Goal: Information Seeking & Learning: Learn about a topic

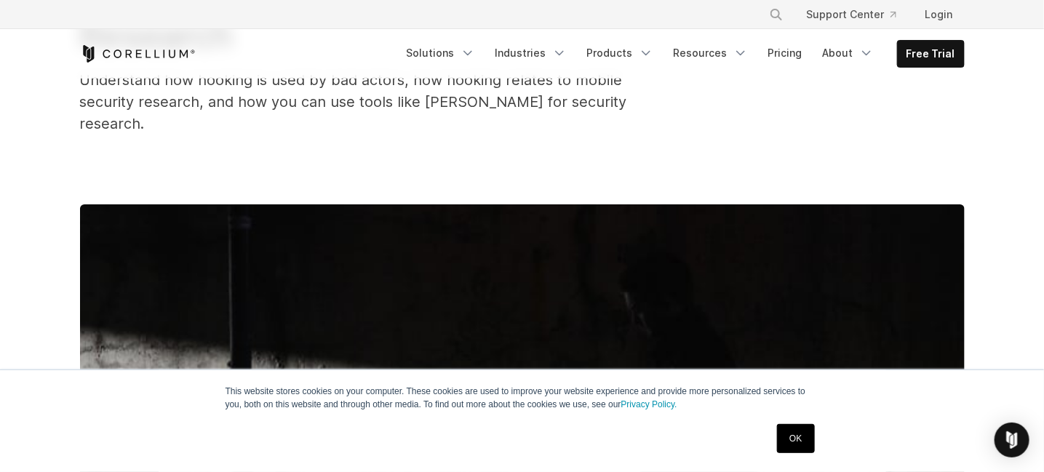
scroll to position [242, 0]
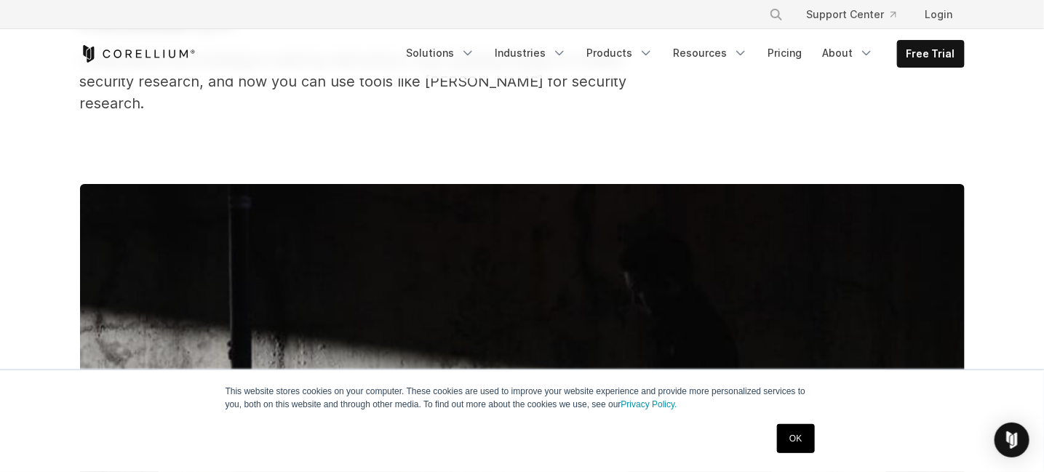
click at [767, 433] on div "OK" at bounding box center [496, 439] width 646 height 38
click at [801, 441] on link "OK" at bounding box center [795, 438] width 37 height 29
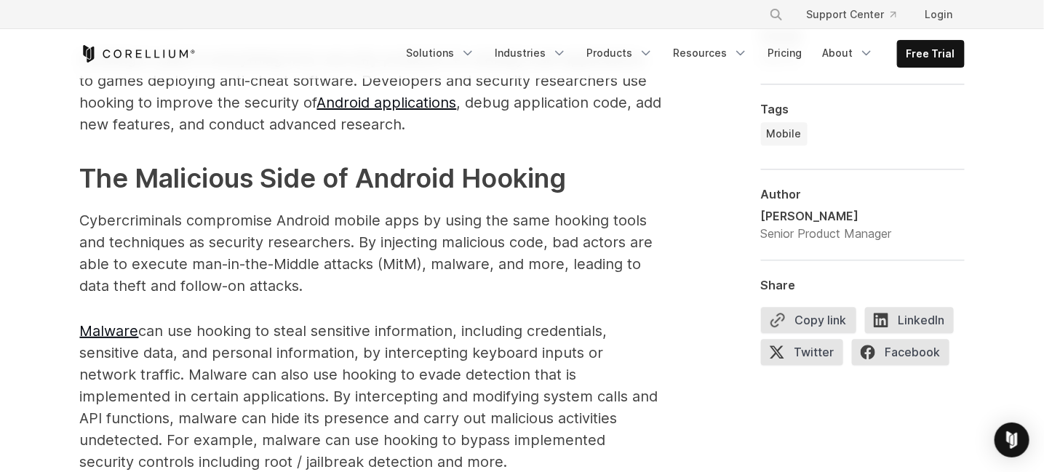
scroll to position [1455, 0]
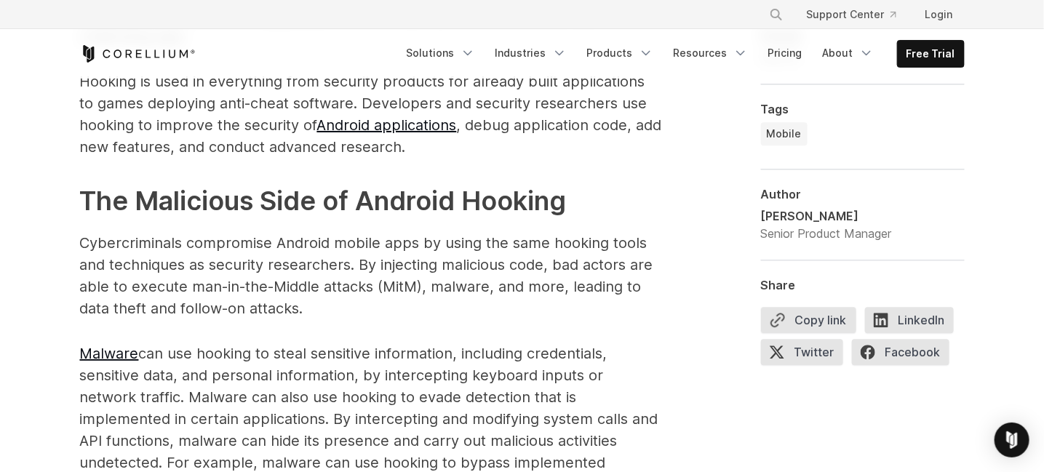
click at [454, 279] on p "Cybercriminals compromise Android mobile apps by using the same hooking tools a…" at bounding box center [371, 275] width 582 height 87
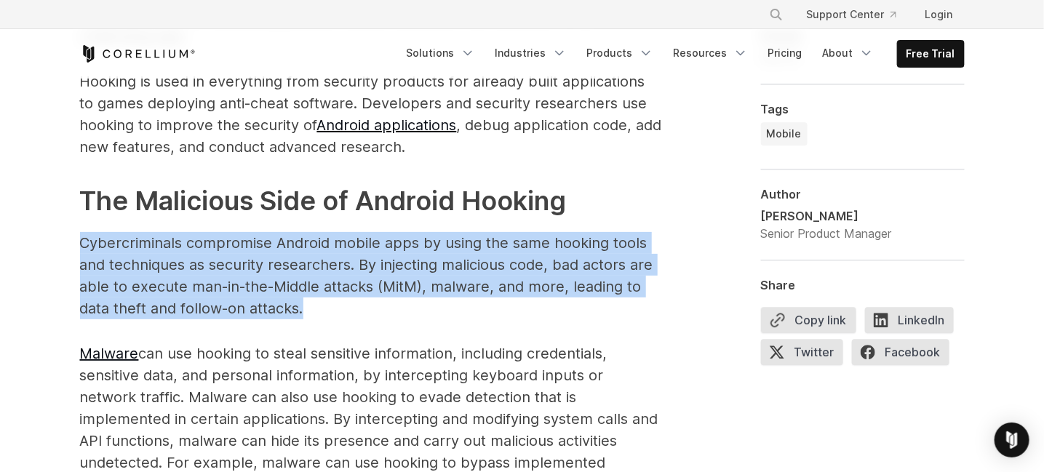
drag, startPoint x: 75, startPoint y: 215, endPoint x: 647, endPoint y: 281, distance: 576.2
click at [631, 297] on p "Cybercriminals compromise Android mobile apps by using the same hooking tools a…" at bounding box center [371, 275] width 582 height 87
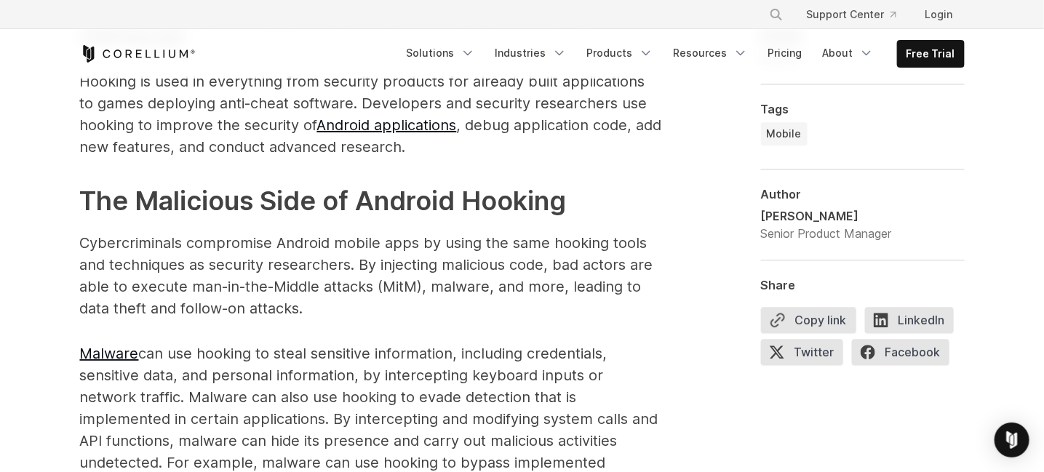
click at [426, 305] on span "Android hooking is a powerful technique used to intercept and modify the behavi…" at bounding box center [371, 481] width 582 height 1676
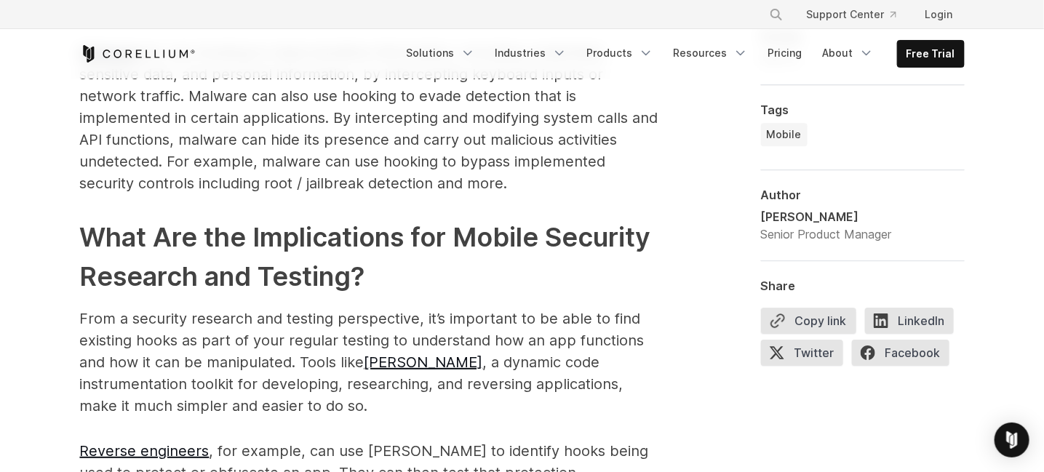
scroll to position [1818, 0]
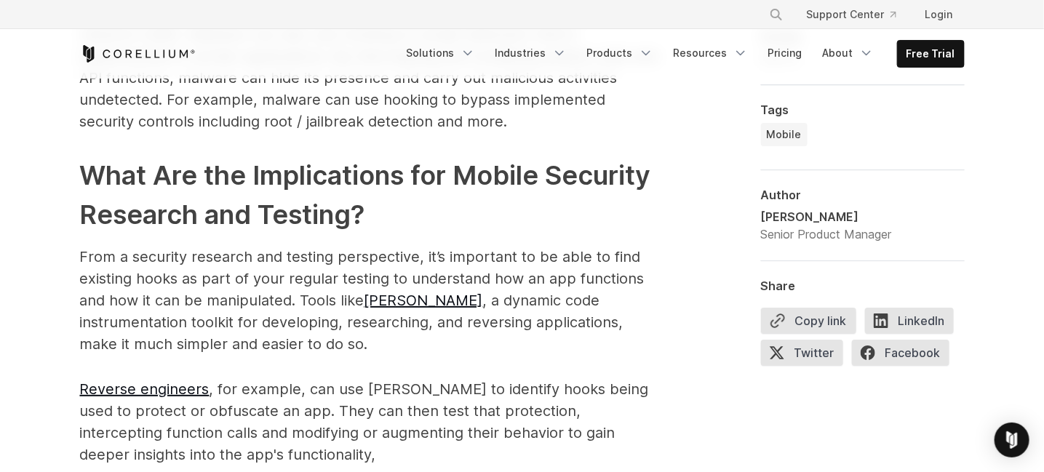
click at [306, 301] on p "From a security research and testing perspective, it’s important to be able to …" at bounding box center [371, 300] width 582 height 109
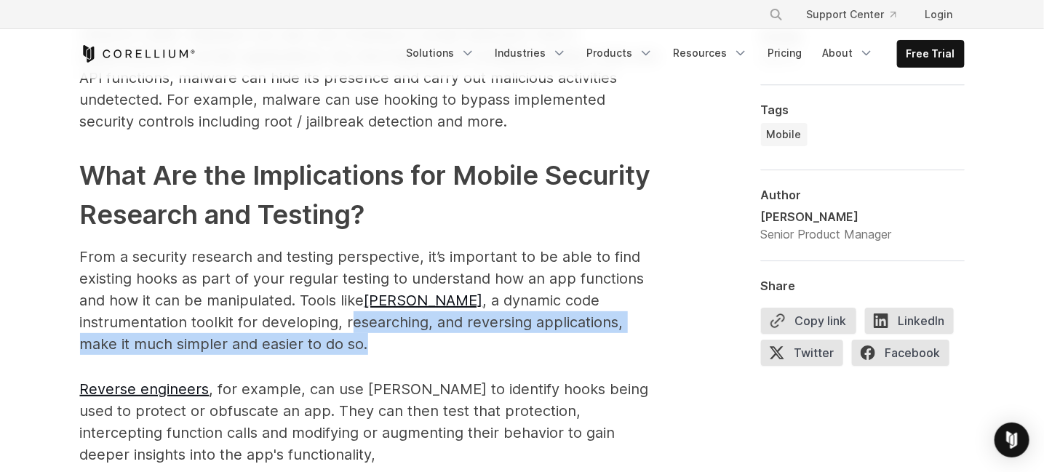
drag, startPoint x: 239, startPoint y: 305, endPoint x: 647, endPoint y: 323, distance: 407.7
click at [647, 323] on p "From a security research and testing perspective, it’s important to be able to …" at bounding box center [371, 300] width 582 height 109
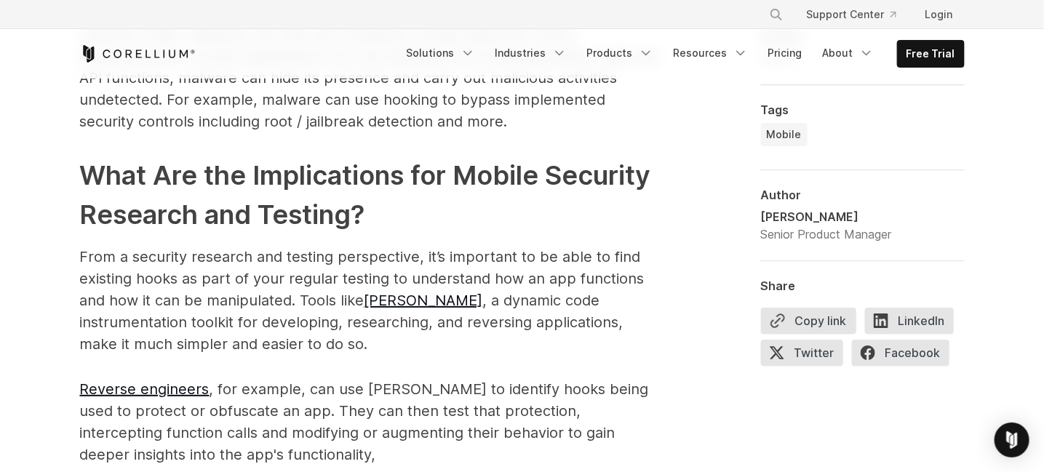
click at [404, 355] on span "Android hooking is a powerful technique used to intercept and modify the behavi…" at bounding box center [371, 118] width 582 height 1676
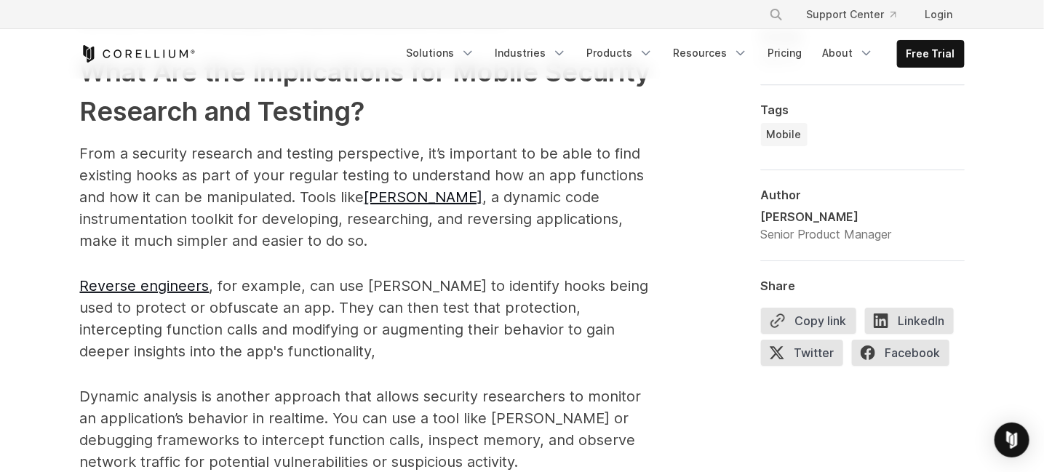
scroll to position [1939, 0]
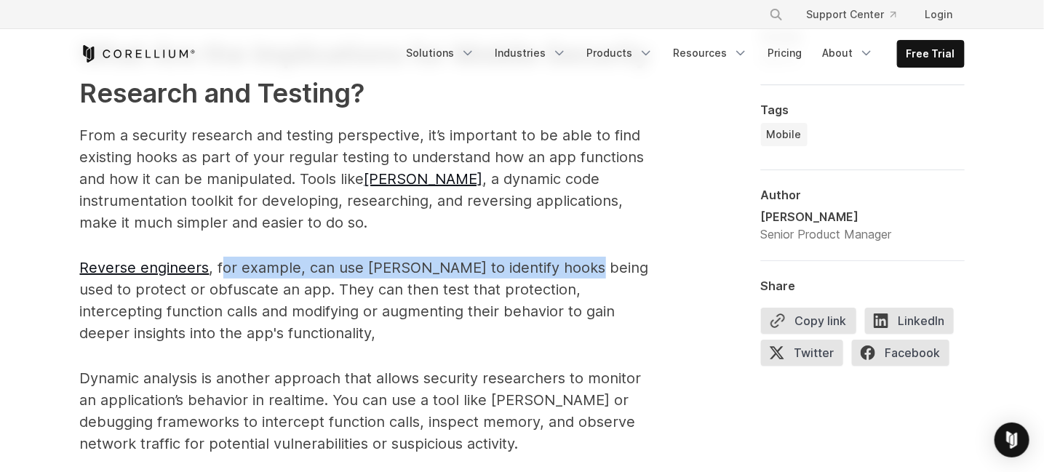
drag, startPoint x: 220, startPoint y: 241, endPoint x: 580, endPoint y: 247, distance: 359.3
click at [577, 257] on p "Reverse engineers , for example, can use Frida to identify hooks being used to …" at bounding box center [371, 300] width 582 height 87
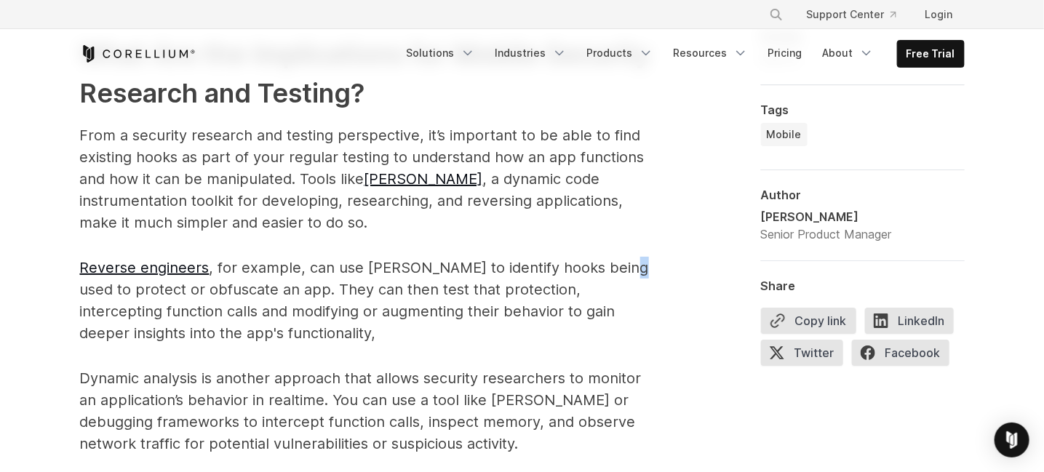
click at [611, 257] on p "Reverse engineers , for example, can use Frida to identify hooks being used to …" at bounding box center [371, 300] width 582 height 87
click at [619, 257] on p "Reverse engineers , for example, can use Frida to identify hooks being used to …" at bounding box center [371, 300] width 582 height 87
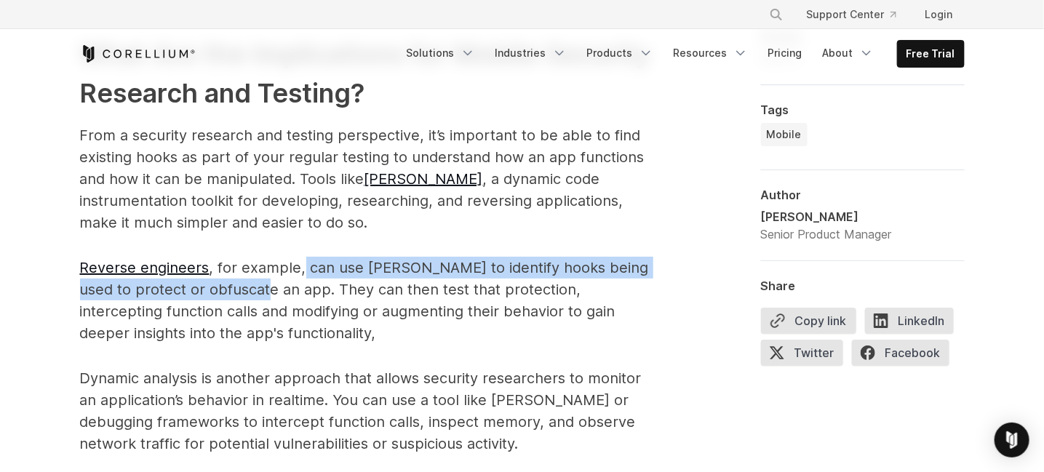
drag, startPoint x: 301, startPoint y: 246, endPoint x: 271, endPoint y: 264, distance: 35.5
click at [271, 264] on p "Reverse engineers , for example, can use Frida to identify hooks being used to …" at bounding box center [371, 300] width 582 height 87
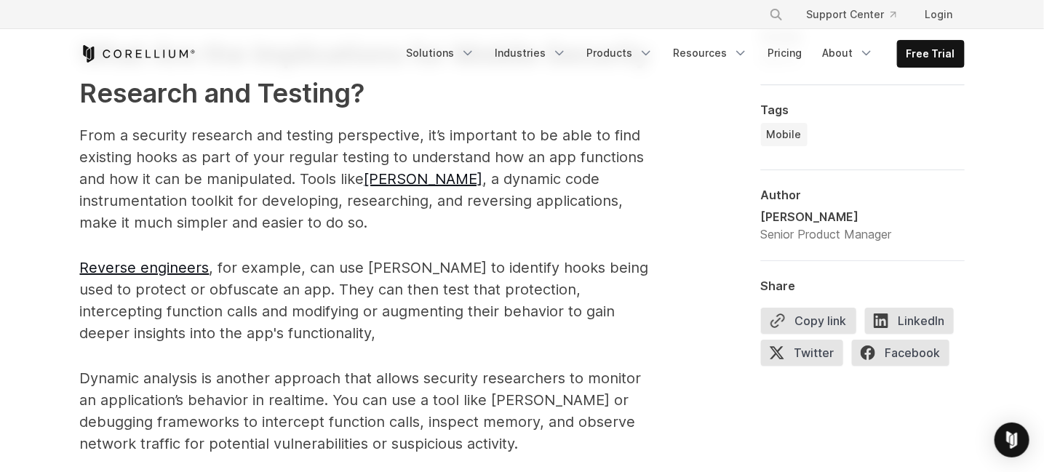
click at [279, 272] on p "Reverse engineers , for example, can use Frida to identify hooks being used to …" at bounding box center [371, 300] width 582 height 87
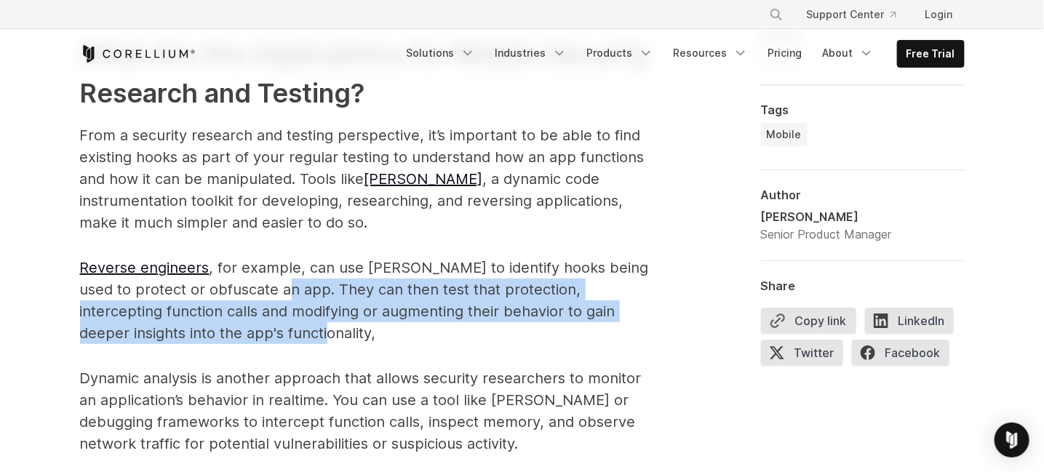
drag, startPoint x: 288, startPoint y: 265, endPoint x: 569, endPoint y: 312, distance: 284.6
click at [569, 312] on p "Reverse engineers , for example, can use Frida to identify hooks being used to …" at bounding box center [371, 300] width 582 height 87
click at [566, 315] on p "Reverse engineers , for example, can use Frida to identify hooks being used to …" at bounding box center [371, 300] width 582 height 87
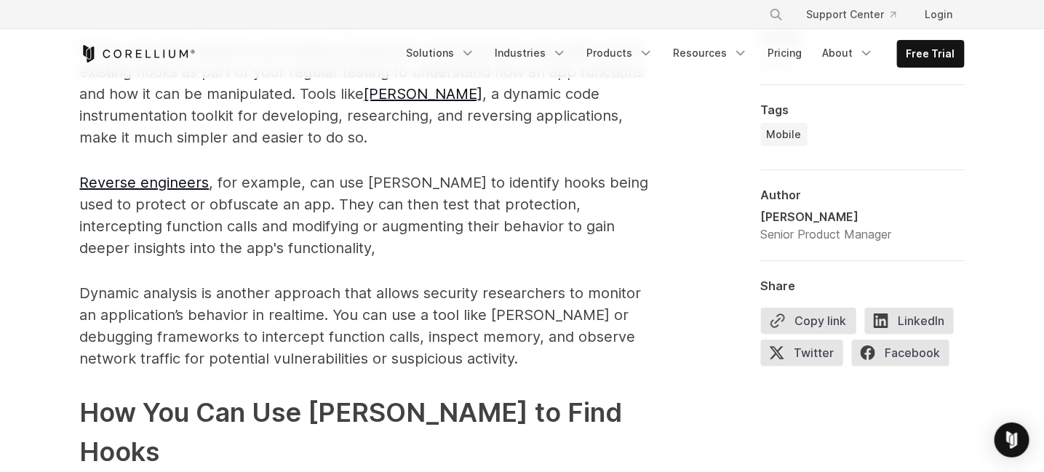
scroll to position [2060, 0]
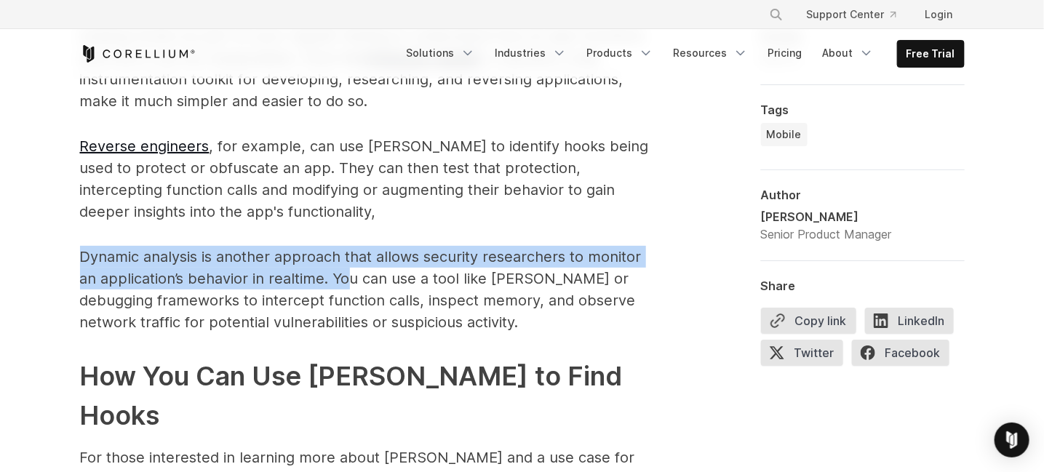
drag, startPoint x: 76, startPoint y: 236, endPoint x: 331, endPoint y: 256, distance: 256.1
click at [311, 265] on p "Dynamic analysis is another approach that allows security researchers to monito…" at bounding box center [371, 289] width 582 height 87
click at [308, 263] on p "Dynamic analysis is another approach that allows security researchers to monito…" at bounding box center [371, 289] width 582 height 87
click at [311, 256] on p "Dynamic analysis is another approach that allows security researchers to monito…" at bounding box center [371, 289] width 582 height 87
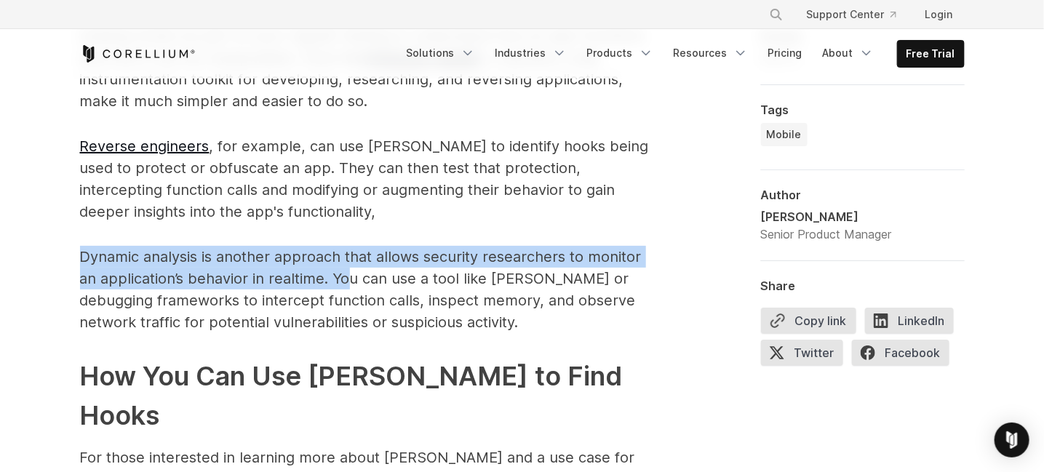
click at [315, 253] on p "Dynamic analysis is another approach that allows security researchers to monito…" at bounding box center [371, 289] width 582 height 87
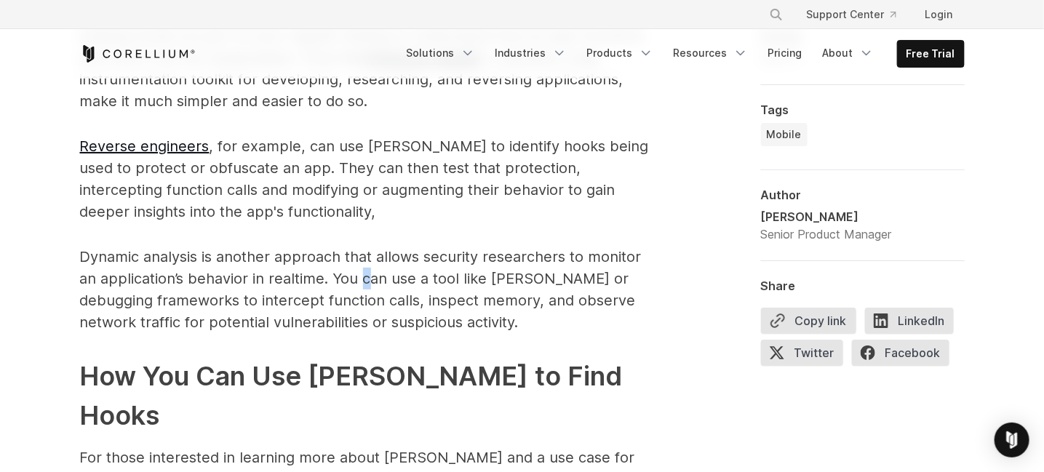
click at [345, 252] on p "Dynamic analysis is another approach that allows security researchers to monito…" at bounding box center [371, 289] width 582 height 87
click at [362, 252] on p "Dynamic analysis is another approach that allows security researchers to monito…" at bounding box center [371, 289] width 582 height 87
click at [308, 257] on p "Dynamic analysis is another approach that allows security researchers to monito…" at bounding box center [371, 289] width 582 height 87
drag, startPoint x: 309, startPoint y: 251, endPoint x: 596, endPoint y: 250, distance: 286.6
click at [593, 250] on p "Dynamic analysis is another approach that allows security researchers to monito…" at bounding box center [371, 289] width 582 height 87
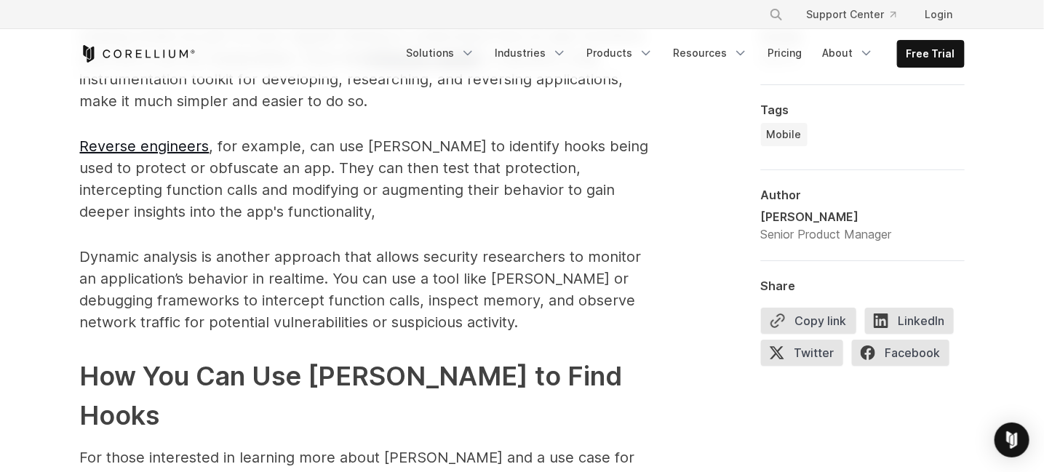
click at [604, 248] on p "Dynamic analysis is another approach that allows security researchers to monito…" at bounding box center [371, 289] width 582 height 87
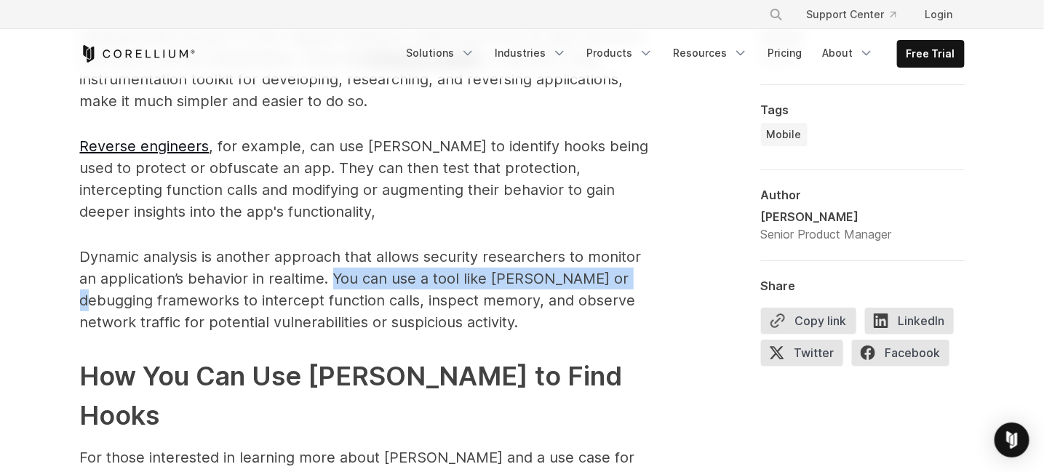
drag, startPoint x: 581, startPoint y: 258, endPoint x: 313, endPoint y: 257, distance: 267.6
click at [313, 257] on p "Dynamic analysis is another approach that allows security researchers to monito…" at bounding box center [371, 289] width 582 height 87
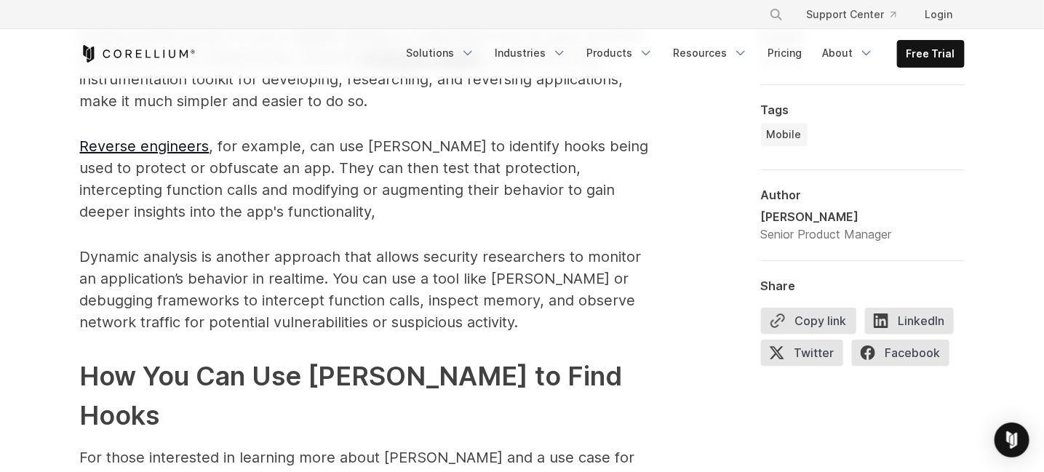
click at [321, 272] on p "Dynamic analysis is another approach that allows security researchers to monito…" at bounding box center [371, 289] width 582 height 87
click at [456, 307] on p "Dynamic analysis is another approach that allows security researchers to monito…" at bounding box center [371, 289] width 582 height 87
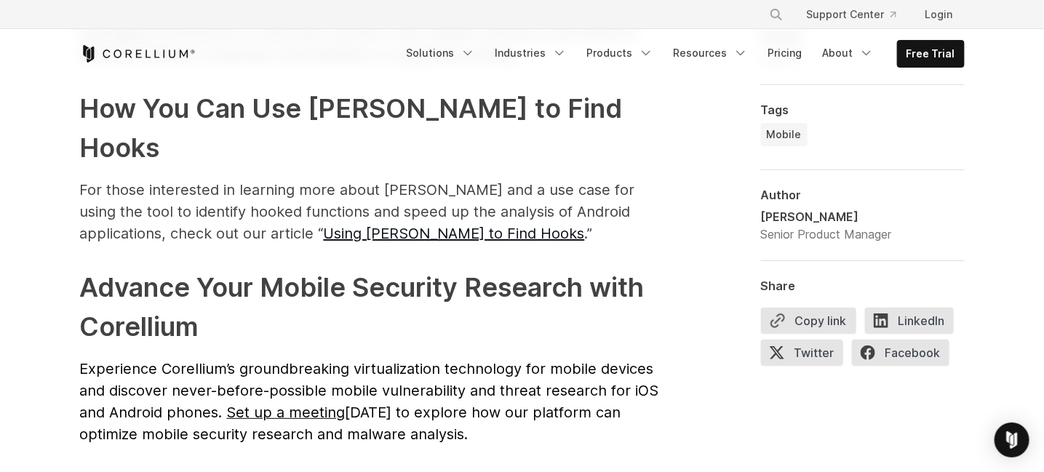
scroll to position [2303, 0]
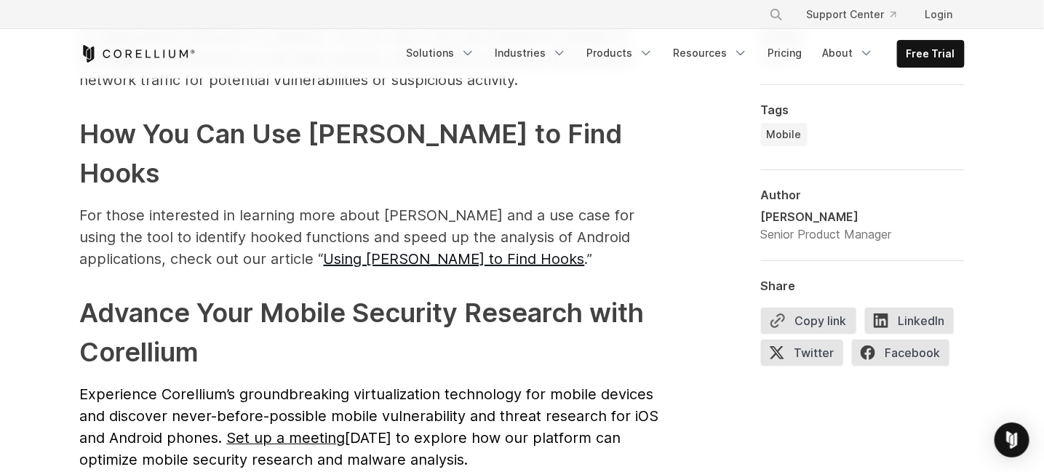
click at [265, 293] on h2 "Advance Your Mobile Security Research with Corellium" at bounding box center [371, 332] width 582 height 79
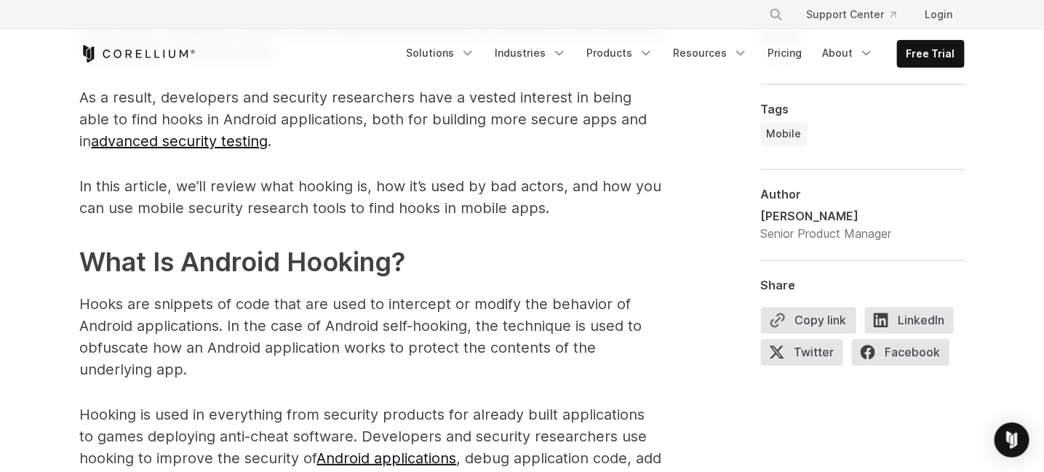
scroll to position [1212, 0]
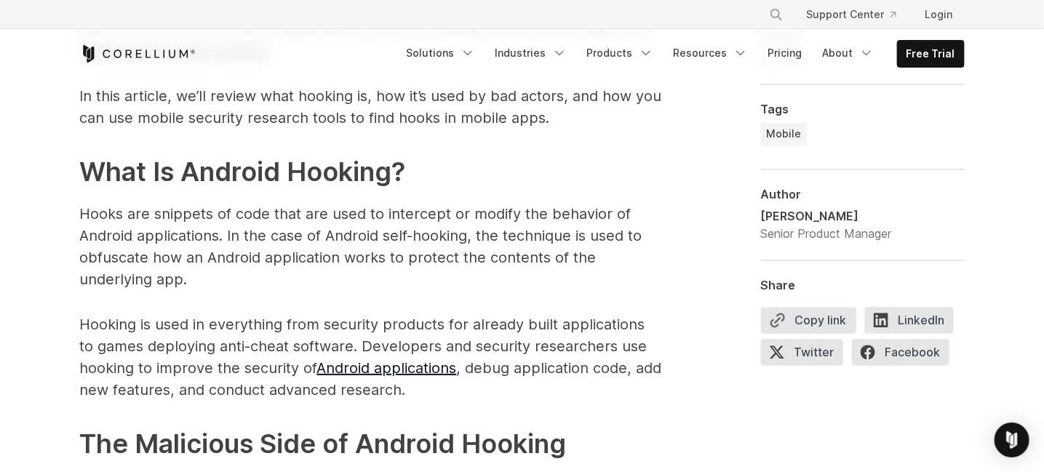
drag, startPoint x: 371, startPoint y: 193, endPoint x: 532, endPoint y: 192, distance: 161.5
click at [527, 203] on p "Hooks are snippets of code that are used to intercept or modify the behavior of…" at bounding box center [371, 246] width 582 height 87
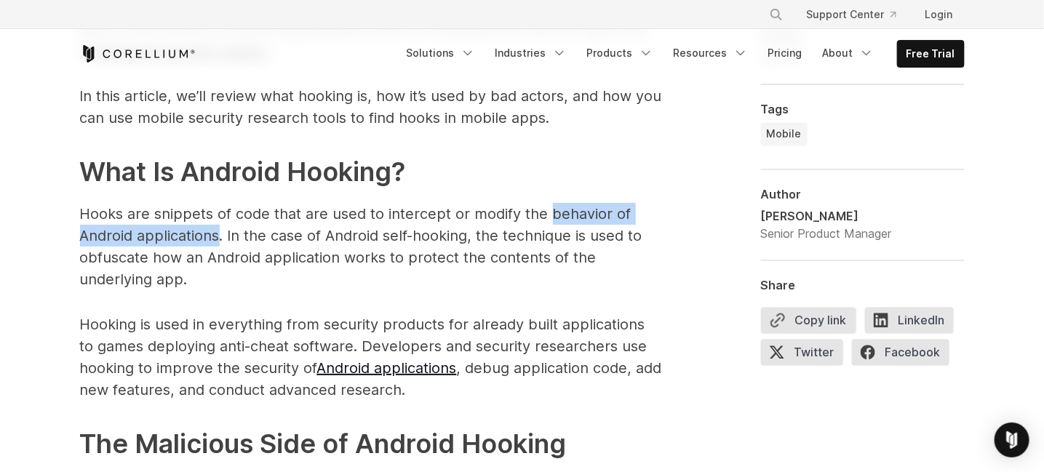
drag, startPoint x: 545, startPoint y: 191, endPoint x: 217, endPoint y: 215, distance: 329.6
click at [217, 215] on p "Hooks are snippets of code that are used to intercept or modify the behavior of…" at bounding box center [371, 246] width 582 height 87
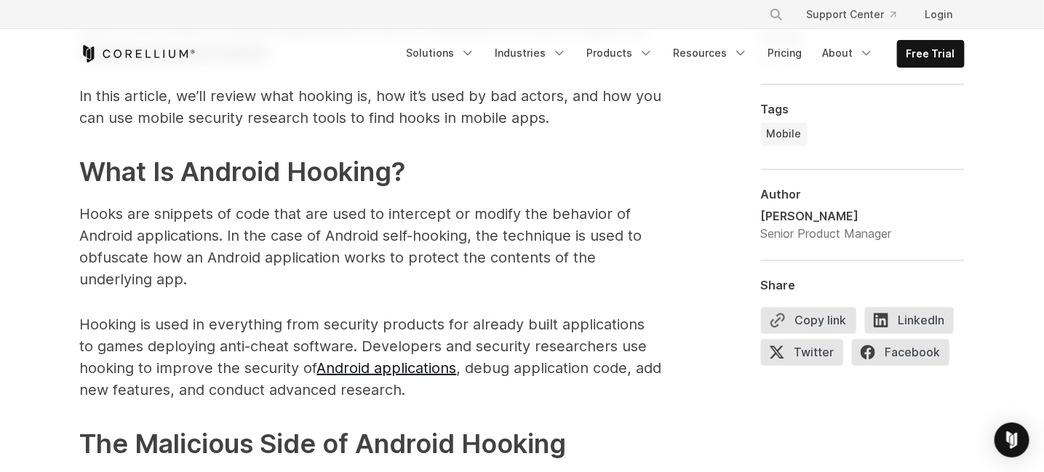
click at [233, 219] on p "Hooks are snippets of code that are used to intercept or modify the behavior of…" at bounding box center [371, 246] width 582 height 87
drag, startPoint x: 229, startPoint y: 213, endPoint x: 607, endPoint y: 257, distance: 380.7
click at [607, 257] on p "Hooks are snippets of code that are used to intercept or modify the behavior of…" at bounding box center [371, 246] width 582 height 87
click at [499, 250] on p "Hooks are snippets of code that are used to intercept or modify the behavior of…" at bounding box center [371, 246] width 582 height 87
click at [329, 266] on p "Hooks are snippets of code that are used to intercept or modify the behavior of…" at bounding box center [371, 246] width 582 height 87
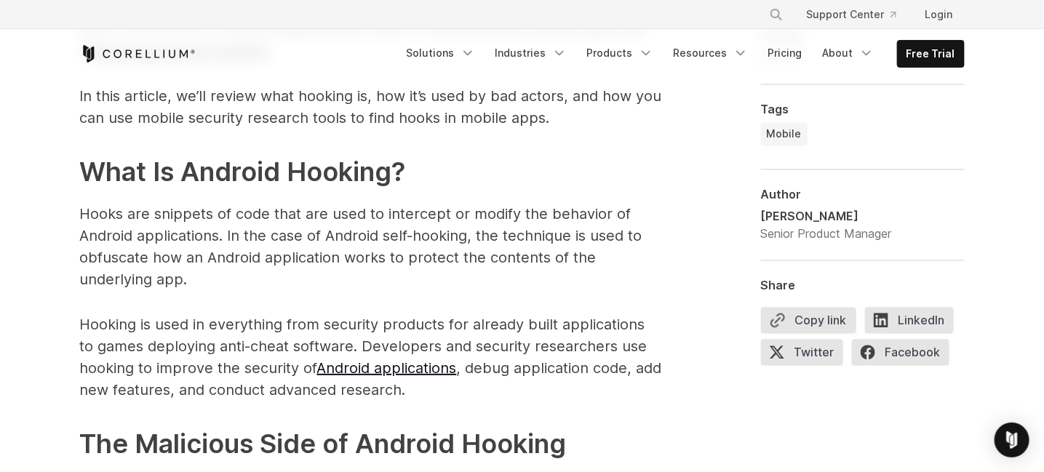
click at [313, 268] on p "Hooks are snippets of code that are used to intercept or modify the behavior of…" at bounding box center [371, 246] width 582 height 87
drag, startPoint x: 111, startPoint y: 303, endPoint x: 93, endPoint y: 304, distance: 18.2
click at [108, 313] on p "Hooking is used in everything from security products for already built applicat…" at bounding box center [371, 356] width 582 height 87
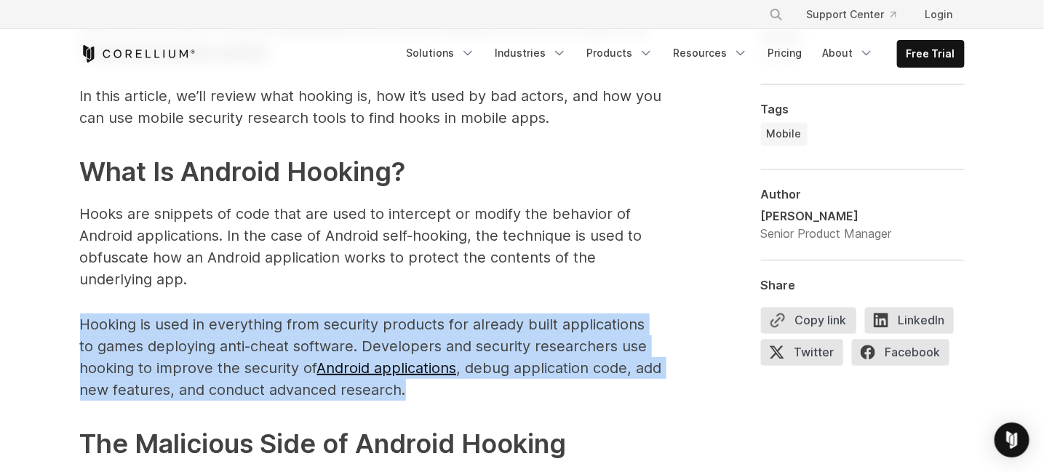
drag, startPoint x: 78, startPoint y: 303, endPoint x: 527, endPoint y: 367, distance: 453.3
click at [497, 361] on p "Hooking is used in everything from security products for already built applicat…" at bounding box center [371, 356] width 582 height 87
click at [528, 367] on p "Hooking is used in everything from security products for already built applicat…" at bounding box center [371, 356] width 582 height 87
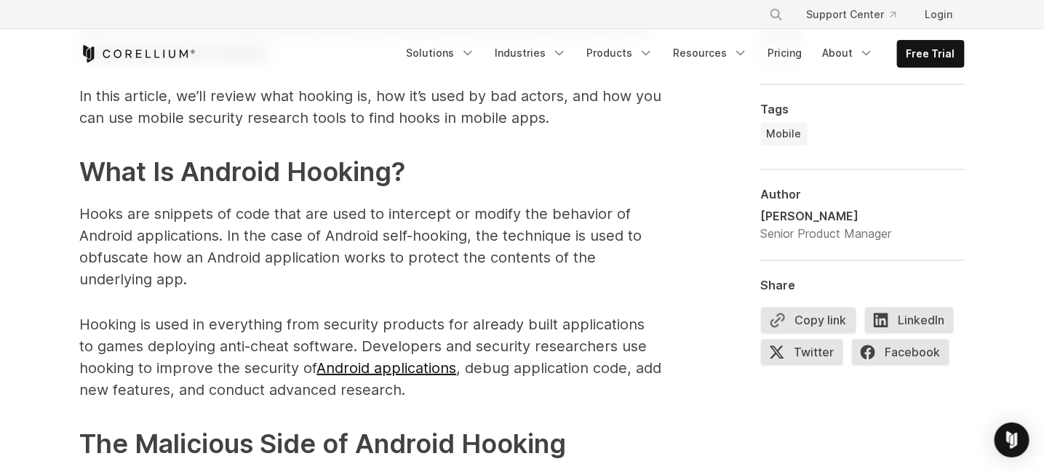
click at [525, 367] on p "Hooking is used in everything from security products for already built applicat…" at bounding box center [371, 356] width 582 height 87
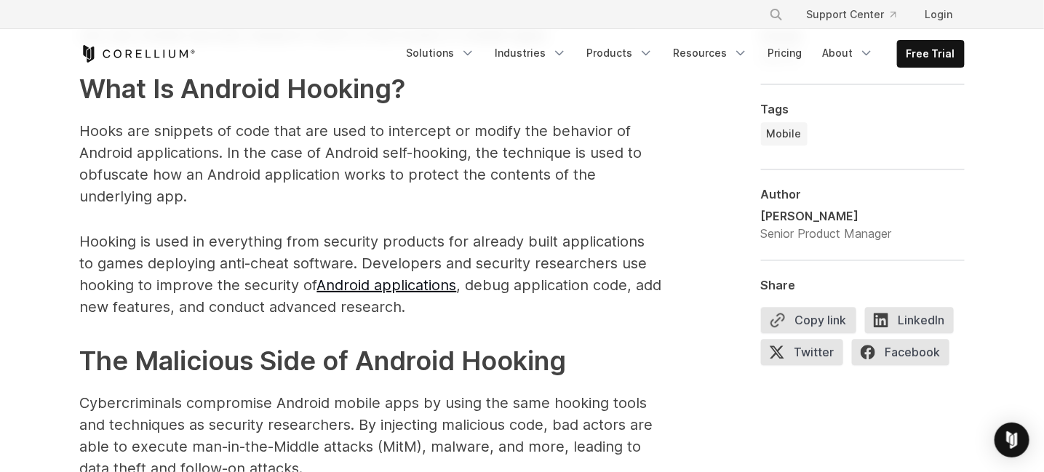
scroll to position [1333, 0]
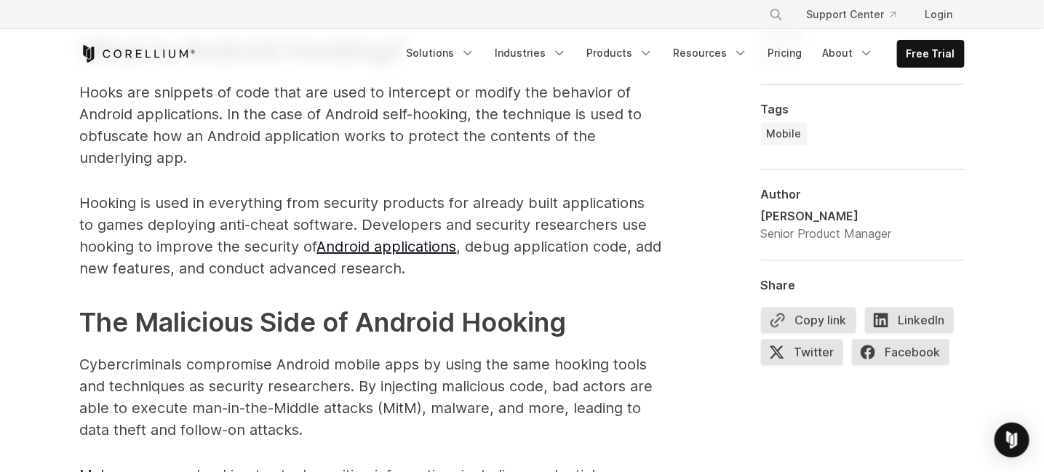
click at [622, 303] on h2 "The Malicious Side of Android Hooking" at bounding box center [371, 322] width 582 height 39
click at [625, 316] on h2 "The Malicious Side of Android Hooking" at bounding box center [371, 322] width 582 height 39
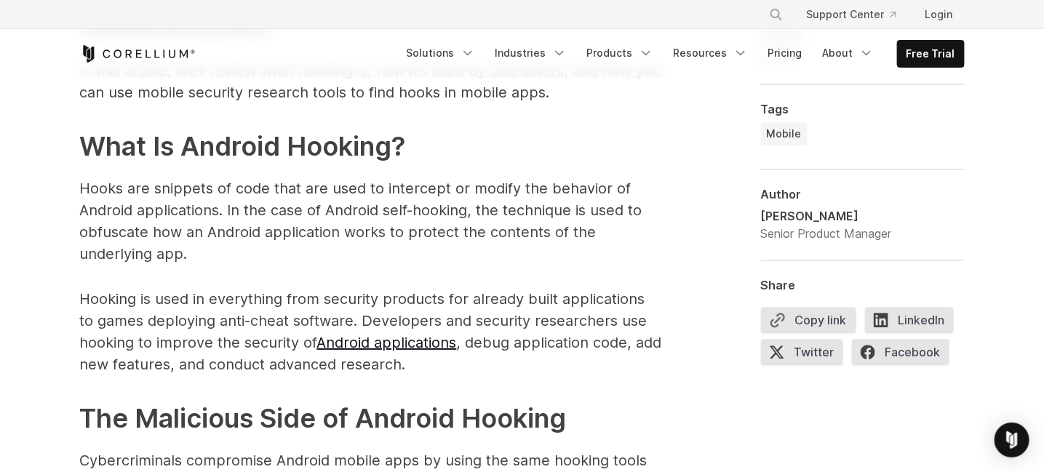
scroll to position [1212, 0]
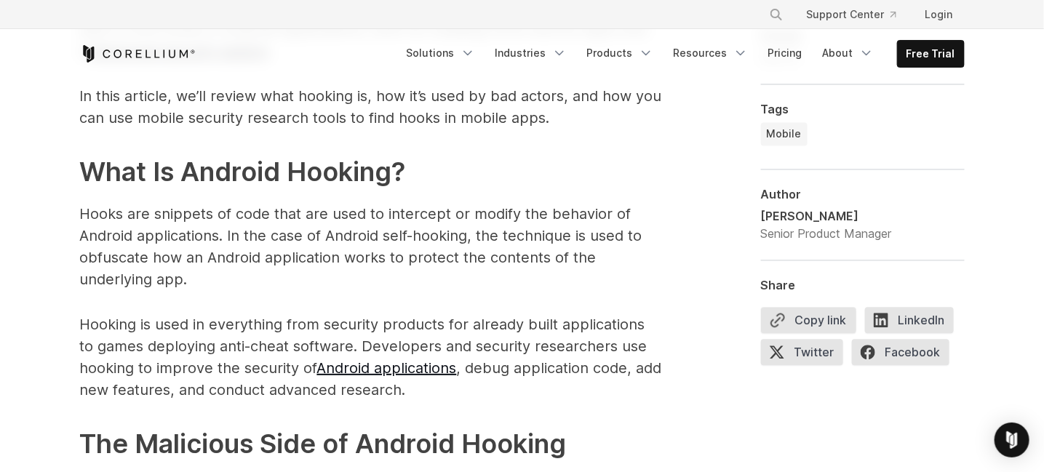
click at [599, 424] on h2 "The Malicious Side of Android Hooking" at bounding box center [371, 443] width 582 height 39
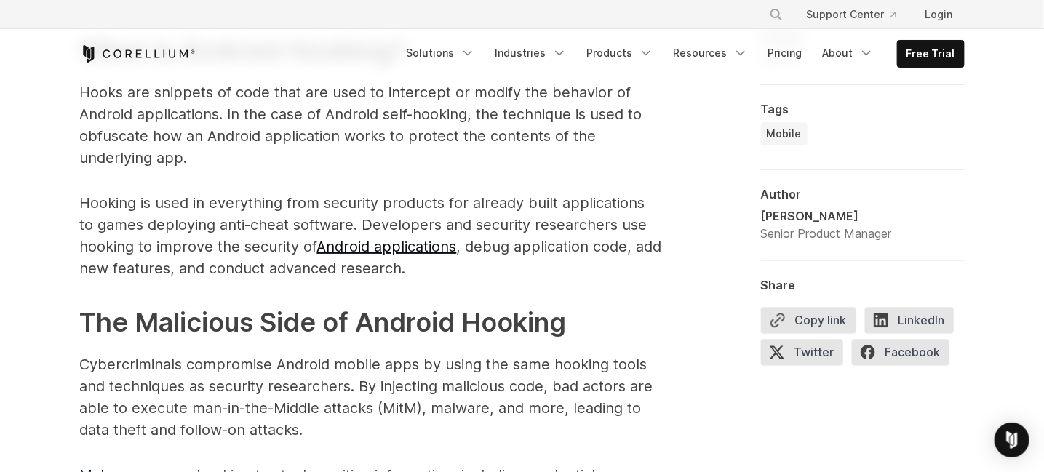
scroll to position [1455, 0]
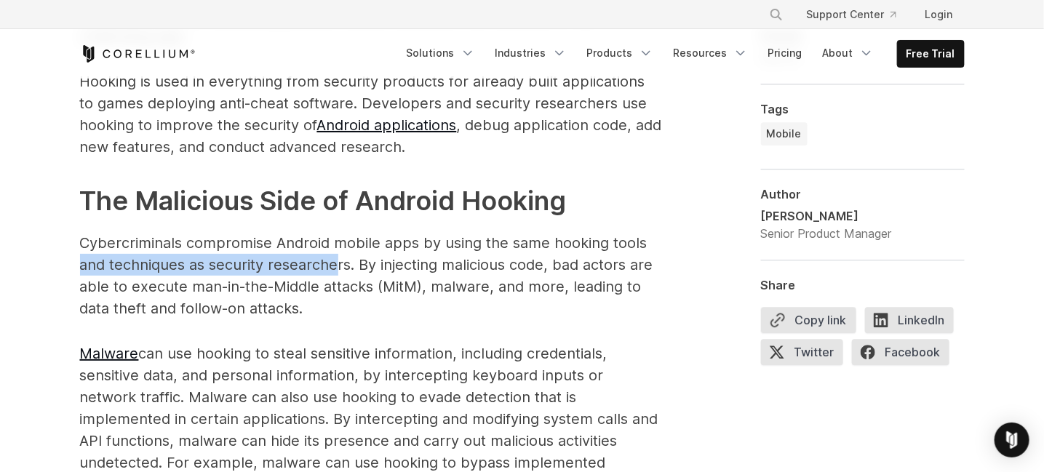
drag, startPoint x: 655, startPoint y: 220, endPoint x: 335, endPoint y: 245, distance: 321.7
click at [335, 245] on p "Cybercriminals compromise Android mobile apps by using the same hooking tools a…" at bounding box center [371, 275] width 582 height 87
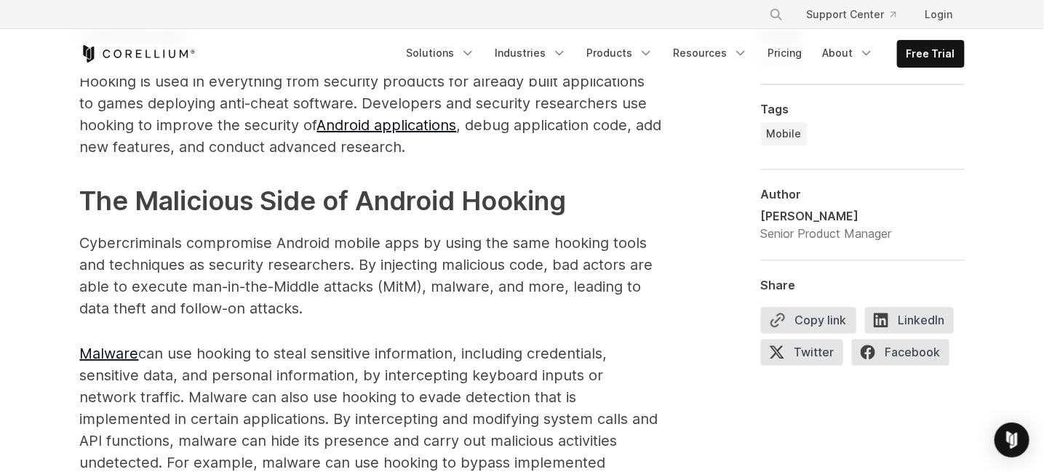
click at [353, 248] on p "Cybercriminals compromise Android mobile apps by using the same hooking tools a…" at bounding box center [371, 275] width 582 height 87
drag, startPoint x: 364, startPoint y: 243, endPoint x: 545, endPoint y: 249, distance: 180.5
click at [545, 249] on p "Cybercriminals compromise Android mobile apps by using the same hooking tools a…" at bounding box center [371, 275] width 582 height 87
click at [551, 249] on p "Cybercriminals compromise Android mobile apps by using the same hooking tools a…" at bounding box center [371, 275] width 582 height 87
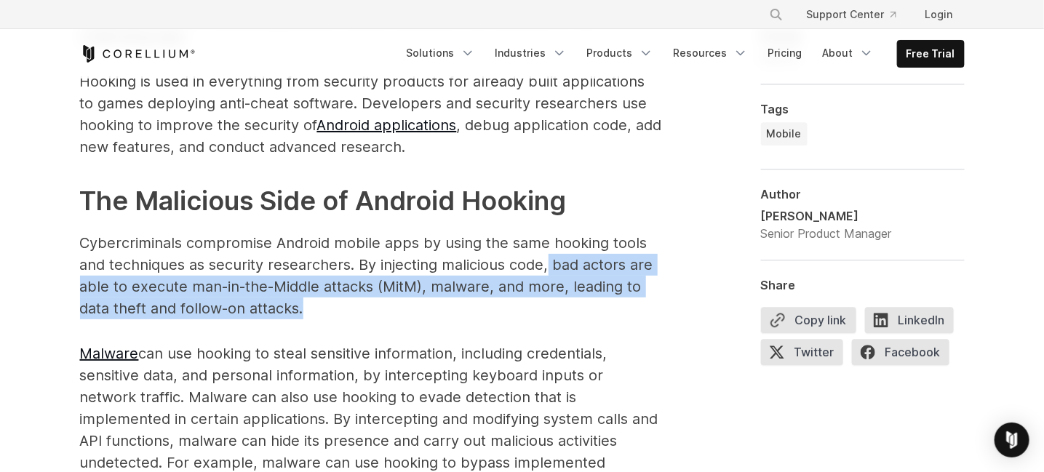
drag, startPoint x: 548, startPoint y: 244, endPoint x: 357, endPoint y: 284, distance: 194.7
click at [361, 283] on p "Cybercriminals compromise Android mobile apps by using the same hooking tools a…" at bounding box center [371, 275] width 582 height 87
click at [348, 296] on p "Cybercriminals compromise Android mobile apps by using the same hooking tools a…" at bounding box center [371, 275] width 582 height 87
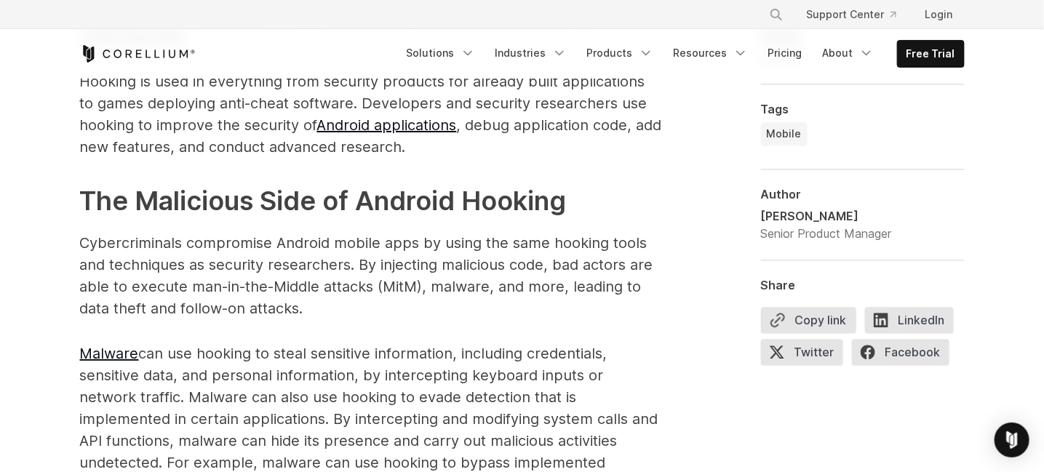
scroll to position [1575, 0]
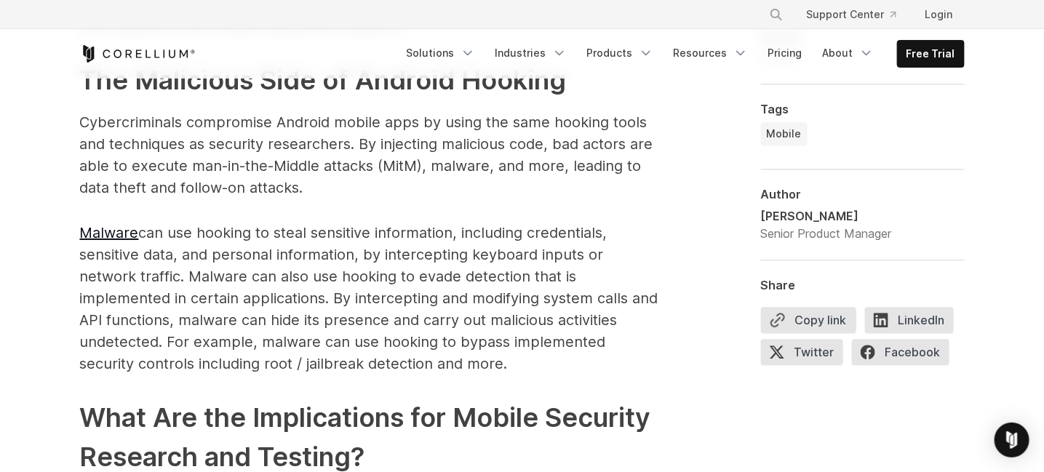
drag, startPoint x: 140, startPoint y: 213, endPoint x: 308, endPoint y: 214, distance: 168.0
click at [308, 222] on p "Malware can use hooking to steal sensitive information, including credentials, …" at bounding box center [371, 298] width 582 height 153
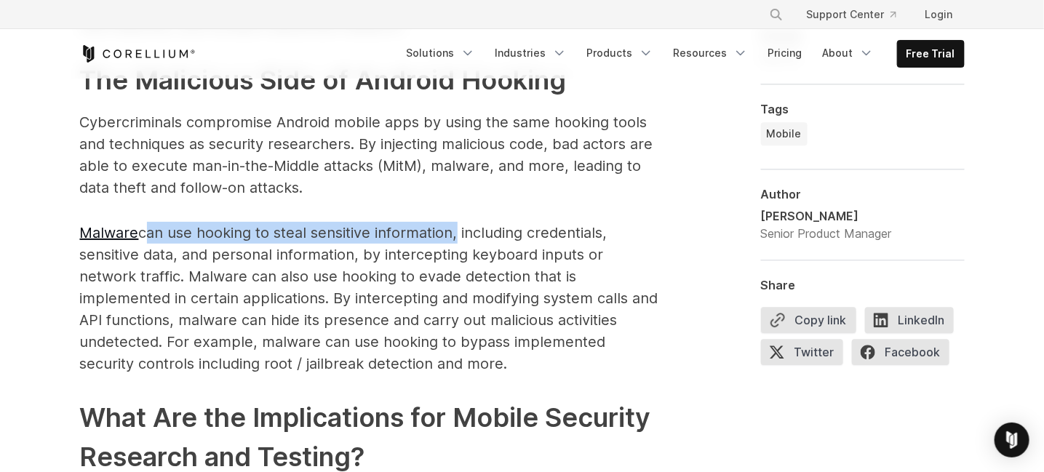
drag, startPoint x: 143, startPoint y: 207, endPoint x: 457, endPoint y: 214, distance: 315.0
click at [457, 222] on p "Malware can use hooking to steal sensitive information, including credentials, …" at bounding box center [371, 298] width 582 height 153
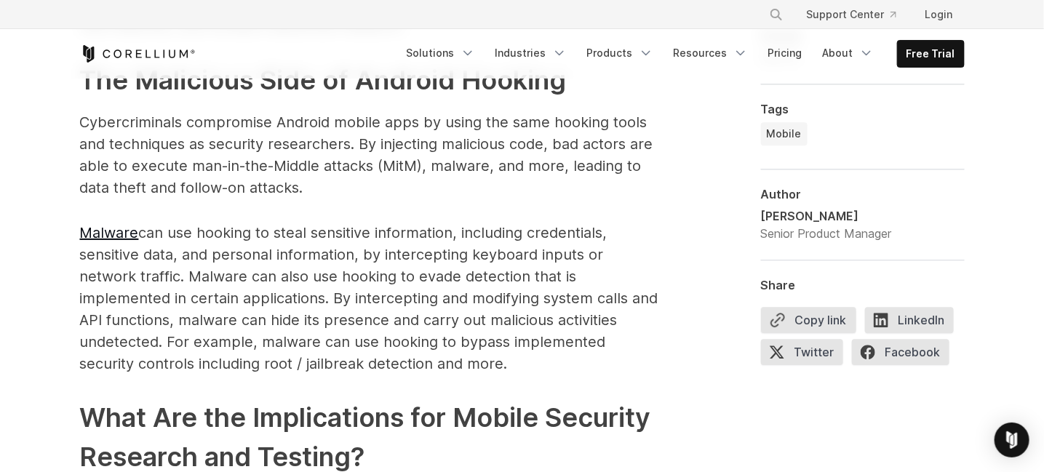
click at [471, 222] on p "Malware can use hooking to steal sensitive information, including credentials, …" at bounding box center [371, 298] width 582 height 153
click at [450, 222] on p "Malware can use hooking to steal sensitive information, including credentials, …" at bounding box center [371, 298] width 582 height 153
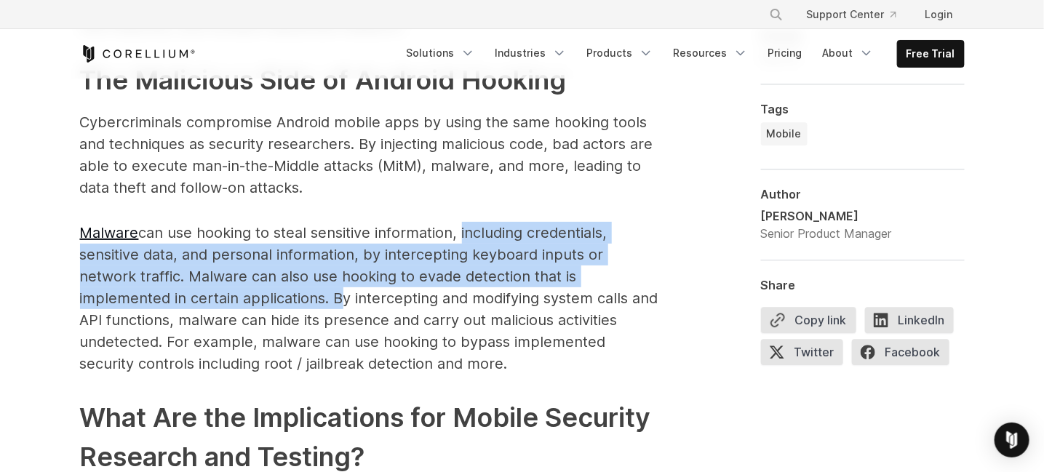
drag, startPoint x: 461, startPoint y: 209, endPoint x: 226, endPoint y: 274, distance: 243.7
click at [226, 274] on p "Malware can use hooking to steal sensitive information, including credentials, …" at bounding box center [371, 298] width 582 height 153
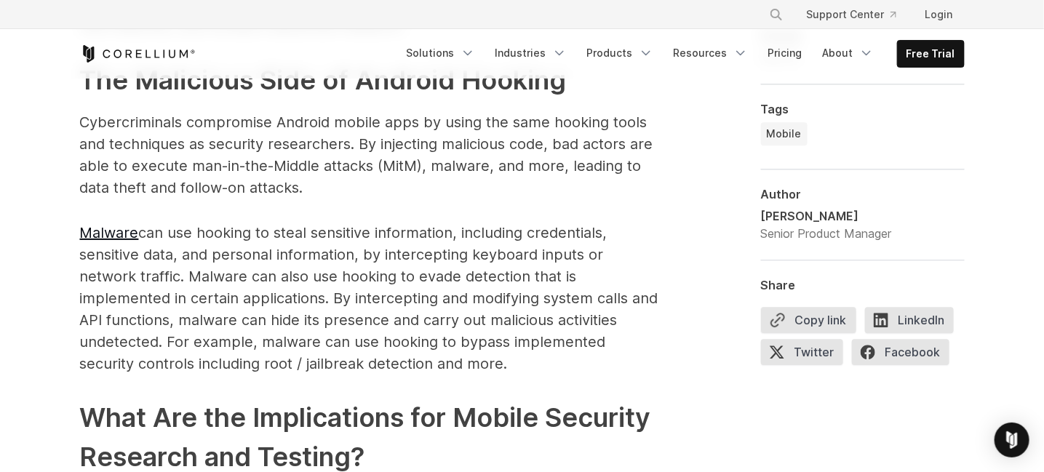
click at [238, 274] on p "Malware can use hooking to steal sensitive information, including credentials, …" at bounding box center [371, 298] width 582 height 153
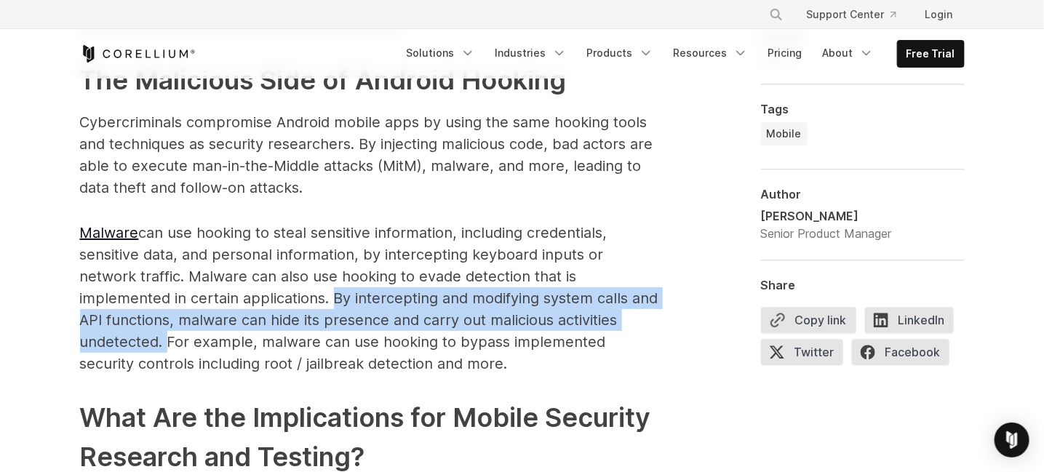
drag, startPoint x: 220, startPoint y: 280, endPoint x: 606, endPoint y: 303, distance: 386.9
click at [606, 303] on p "Malware can use hooking to steal sensitive information, including credentials, …" at bounding box center [371, 298] width 582 height 153
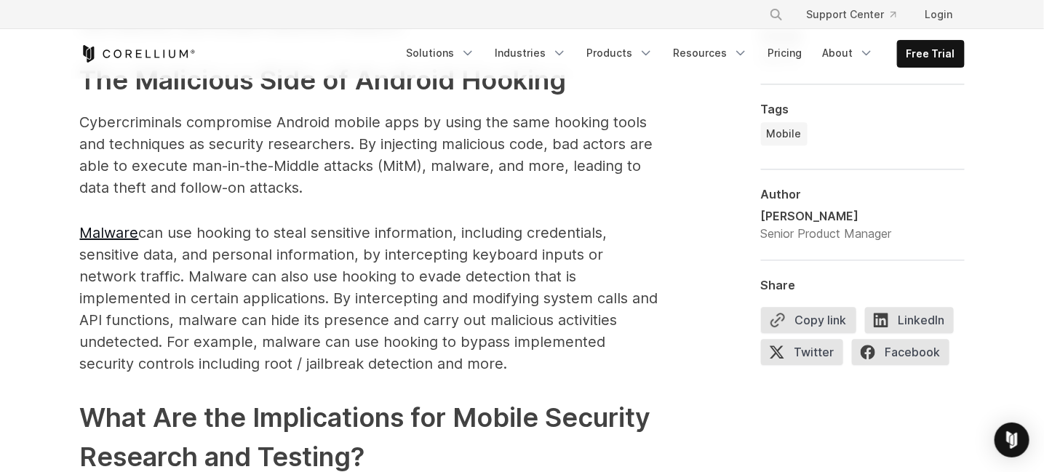
click at [614, 308] on p "Malware can use hooking to steal sensitive information, including credentials, …" at bounding box center [371, 298] width 582 height 153
drag, startPoint x: 609, startPoint y: 295, endPoint x: 626, endPoint y: 335, distance: 43.4
click at [626, 335] on p "Malware can use hooking to steal sensitive information, including credentials, …" at bounding box center [371, 298] width 582 height 153
click at [425, 348] on p "Malware can use hooking to steal sensitive information, including credentials, …" at bounding box center [371, 298] width 582 height 153
click at [432, 345] on p "Malware can use hooking to steal sensitive information, including credentials, …" at bounding box center [371, 298] width 582 height 153
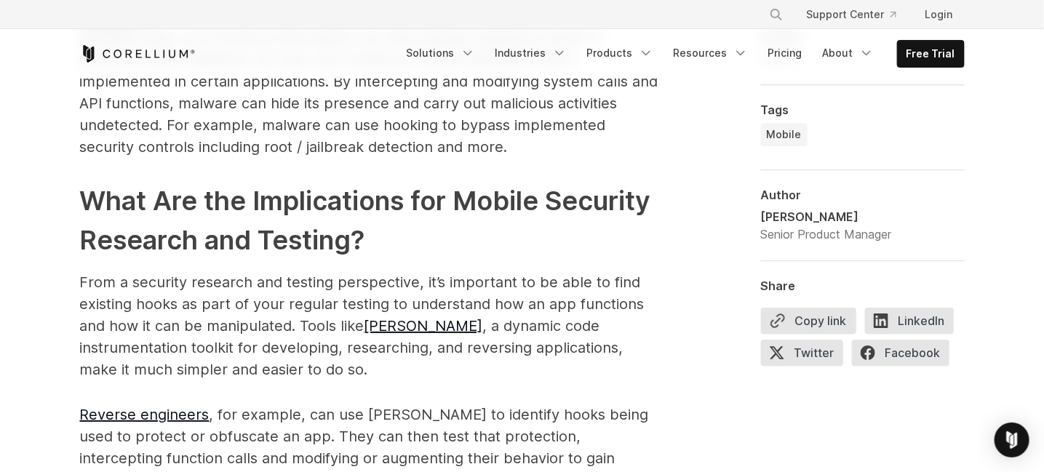
scroll to position [1818, 0]
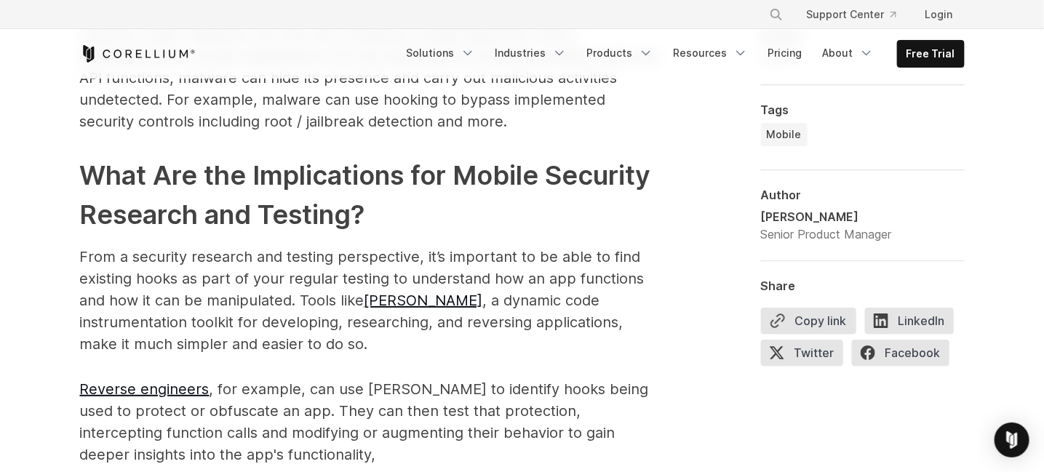
click at [449, 203] on h2 "What Are the Implications for Mobile Security Research and Testing?" at bounding box center [371, 195] width 582 height 79
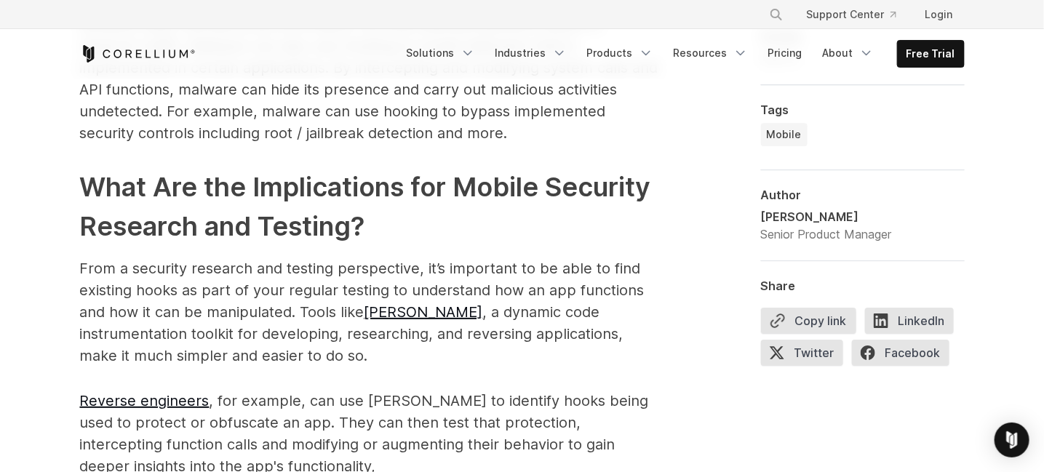
scroll to position [1455, 0]
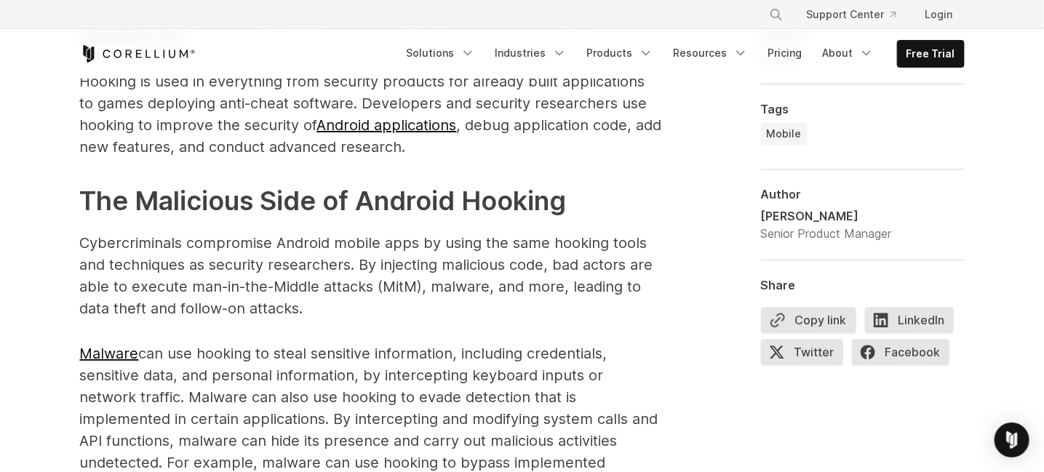
click at [380, 298] on span "Android hooking is a powerful technique used to intercept and modify the behavi…" at bounding box center [371, 481] width 582 height 1676
click at [428, 297] on span "Android hooking is a powerful technique used to intercept and modify the behavi…" at bounding box center [371, 481] width 582 height 1676
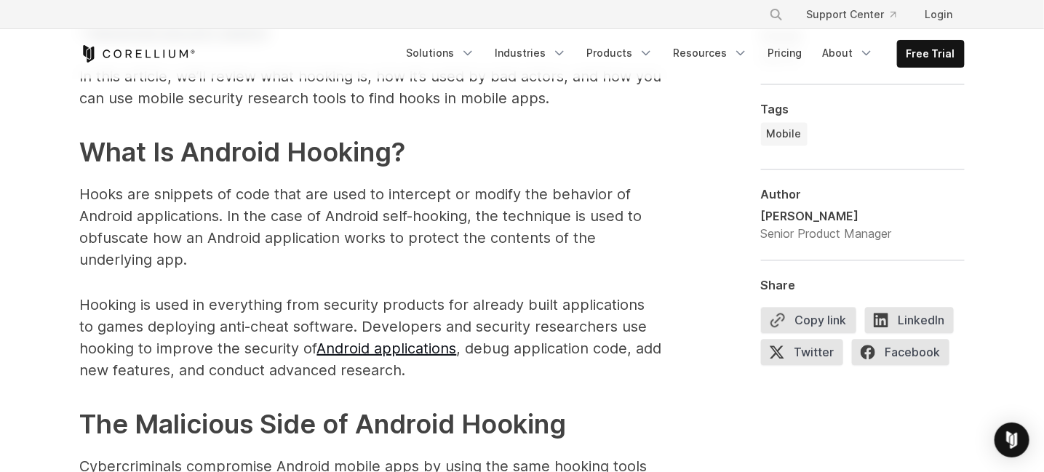
scroll to position [1212, 0]
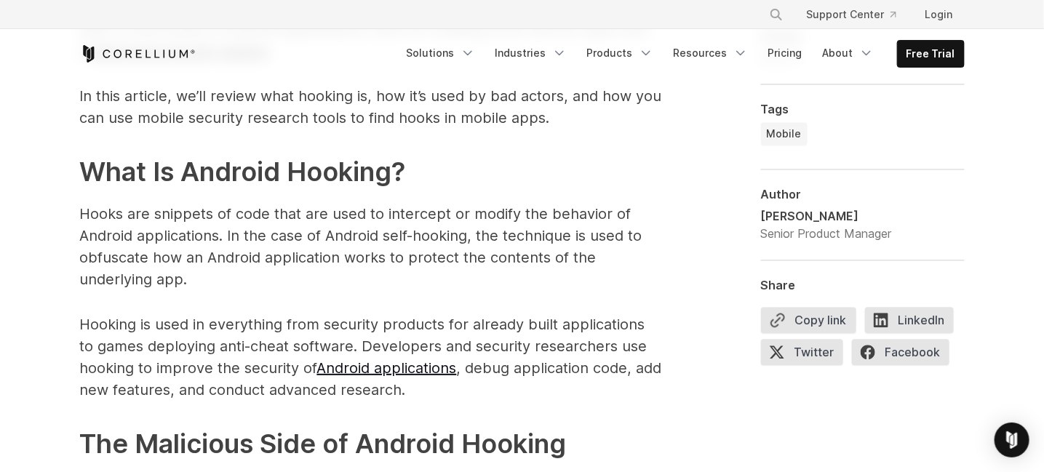
click at [452, 267] on p "Hooks are snippets of code that are used to intercept or modify the behavior of…" at bounding box center [371, 246] width 582 height 87
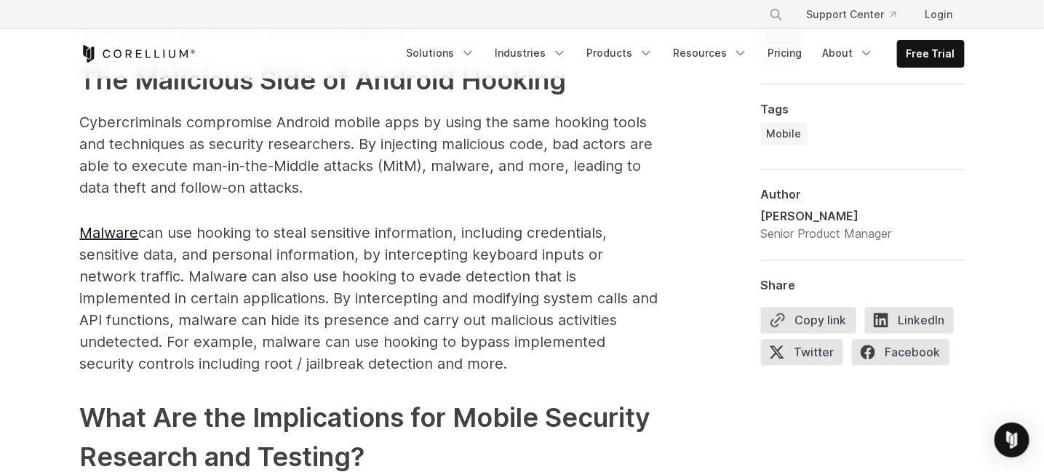
scroll to position [1939, 0]
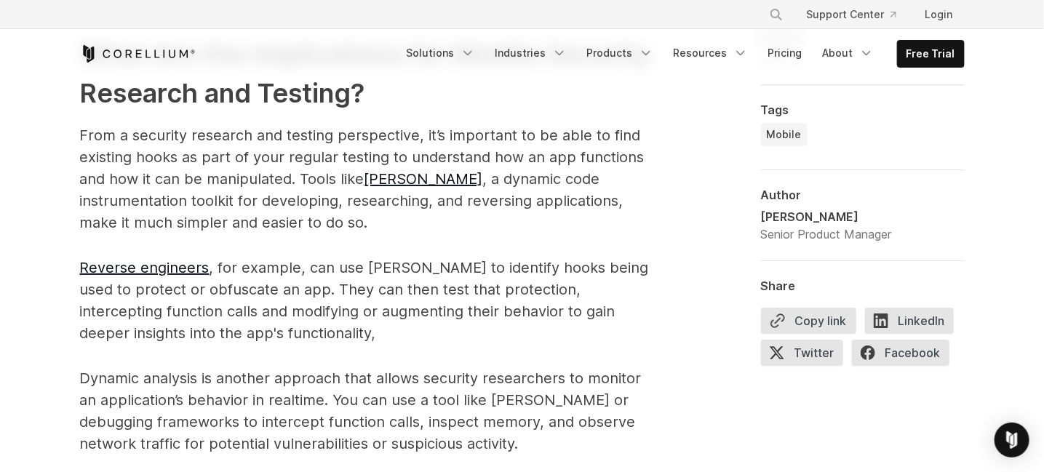
click at [363, 289] on p "Reverse engineers , for example, can use Frida to identify hooks being used to …" at bounding box center [371, 300] width 582 height 87
click at [352, 294] on p "Reverse engineers , for example, can use Frida to identify hooks being used to …" at bounding box center [371, 300] width 582 height 87
click at [325, 305] on p "Reverse engineers , for example, can use Frida to identify hooks being used to …" at bounding box center [371, 300] width 582 height 87
click at [319, 312] on p "Reverse engineers , for example, can use Frida to identify hooks being used to …" at bounding box center [371, 300] width 582 height 87
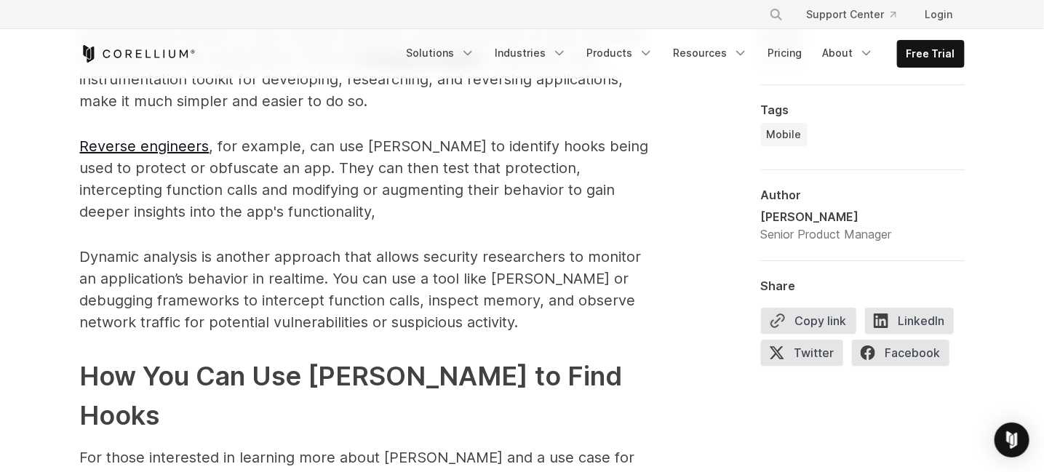
scroll to position [1818, 0]
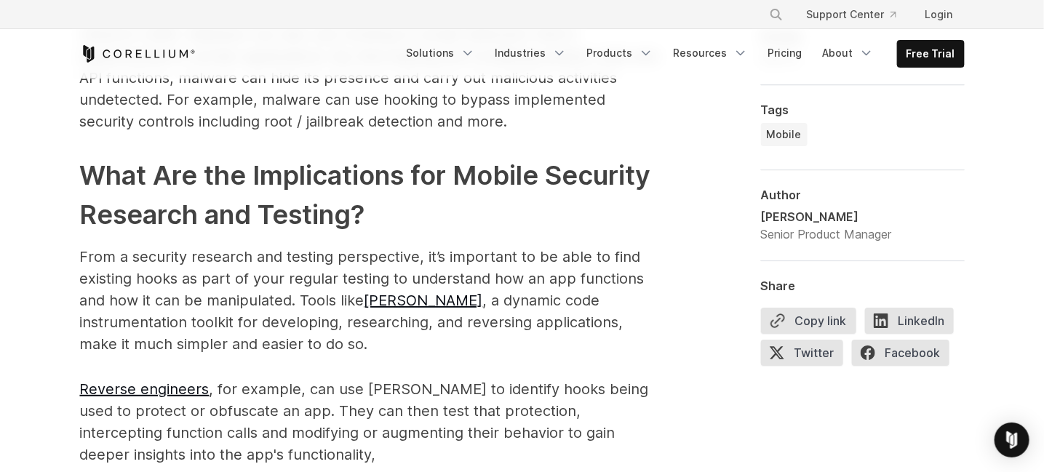
click at [327, 308] on p "From a security research and testing perspective, it’s important to be able to …" at bounding box center [371, 300] width 582 height 109
click at [308, 319] on p "From a security research and testing perspective, it’s important to be able to …" at bounding box center [371, 300] width 582 height 109
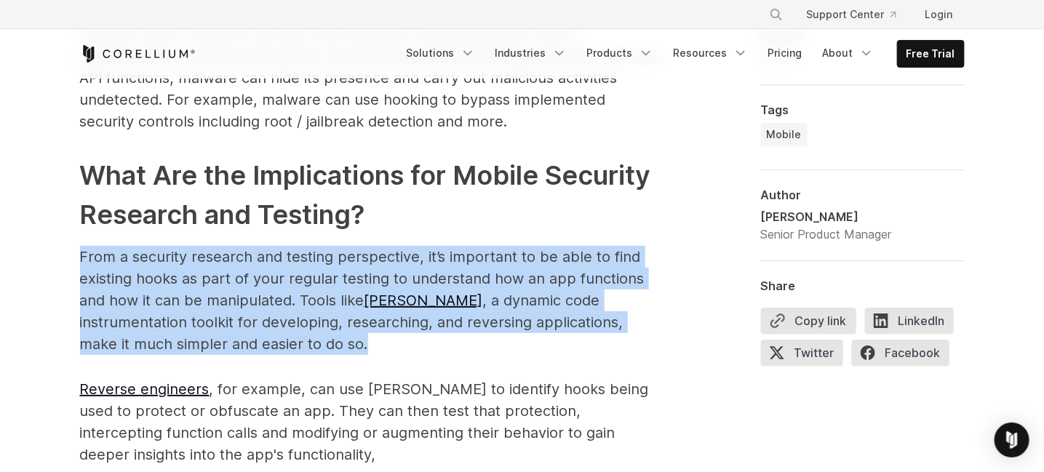
click at [308, 319] on p "From a security research and testing perspective, it’s important to be able to …" at bounding box center [371, 300] width 582 height 109
click at [308, 321] on p "From a security research and testing perspective, it’s important to be able to …" at bounding box center [371, 300] width 582 height 109
click at [308, 324] on p "From a security research and testing perspective, it’s important to be able to …" at bounding box center [371, 300] width 582 height 109
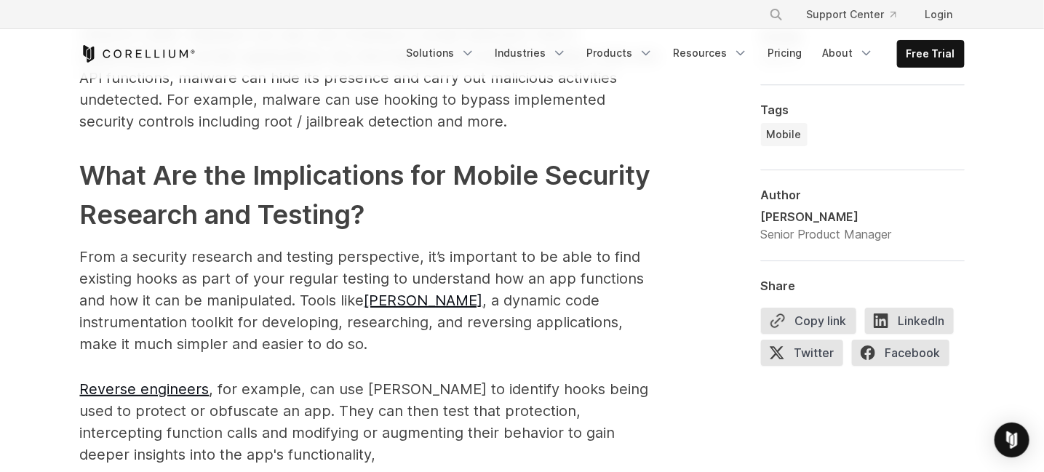
click at [356, 348] on span "Android hooking is a powerful technique used to intercept and modify the behavi…" at bounding box center [371, 118] width 582 height 1676
click at [452, 378] on p "Reverse engineers , for example, can use Frida to identify hooks being used to …" at bounding box center [371, 421] width 582 height 87
